Goal: Navigation & Orientation: Find specific page/section

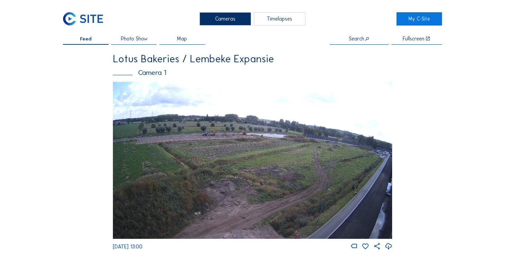
click at [218, 22] on div "Cameras" at bounding box center [224, 18] width 51 height 13
